Goal: Task Accomplishment & Management: Complete application form

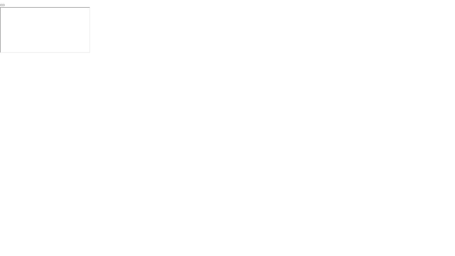
click div "End Proctoring Session"
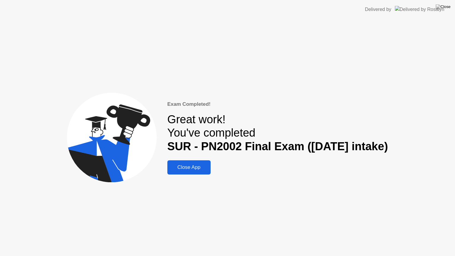
click at [176, 172] on button "Close App" at bounding box center [188, 167] width 43 height 14
